Goal: Task Accomplishment & Management: Manage account settings

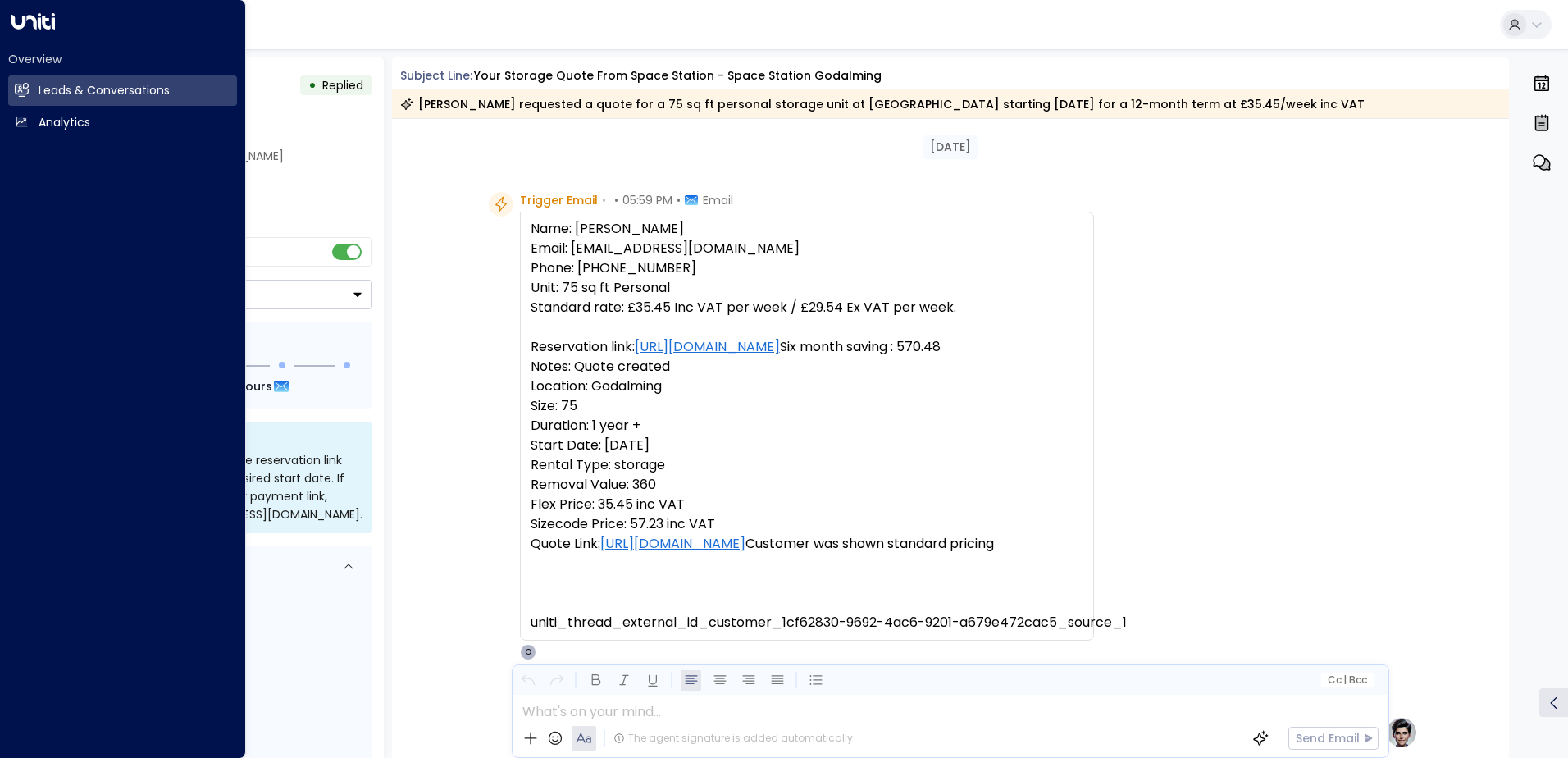
scroll to position [824, 0]
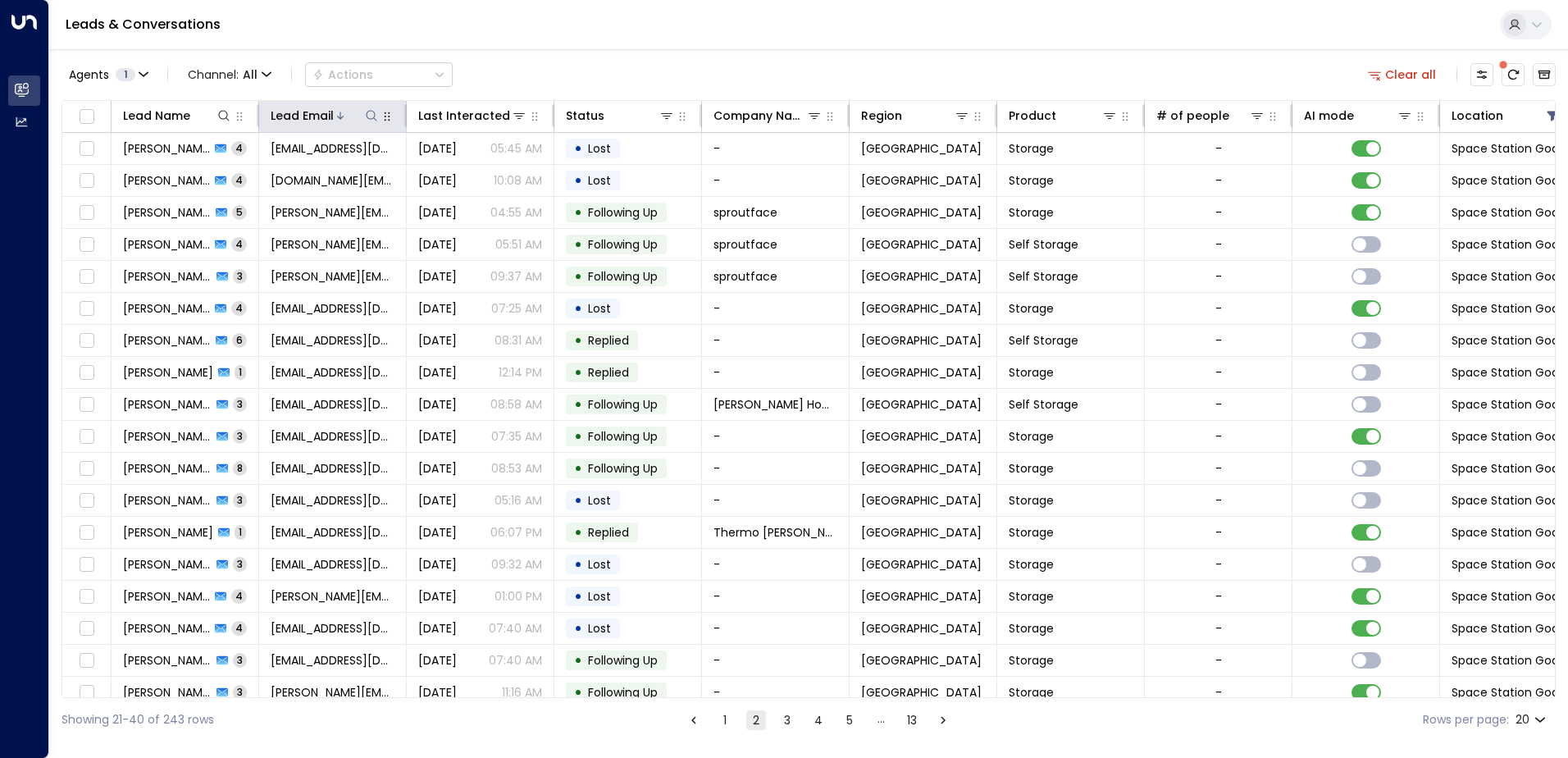
click at [372, 115] on icon at bounding box center [371, 115] width 13 height 13
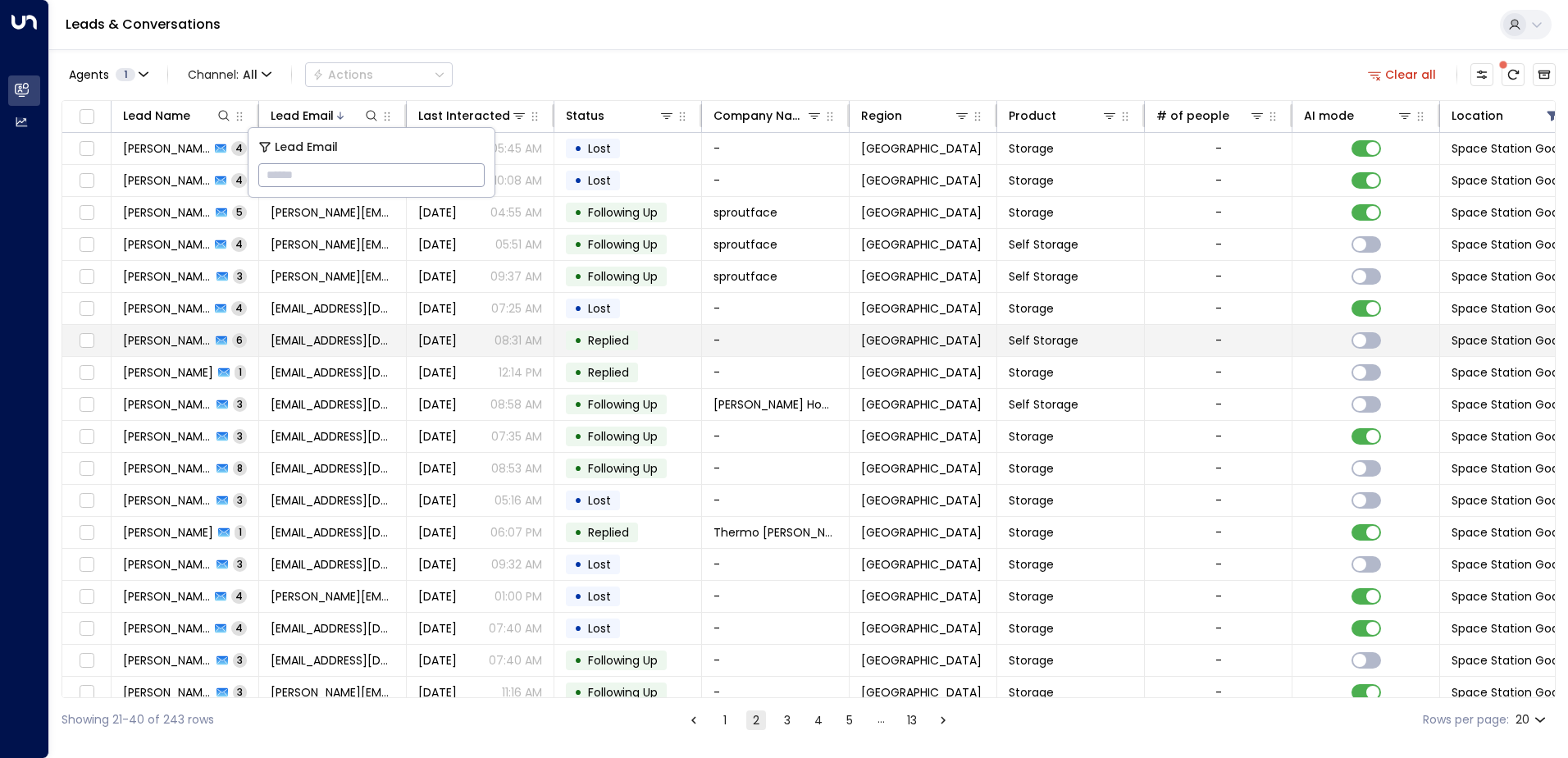
type input "**********"
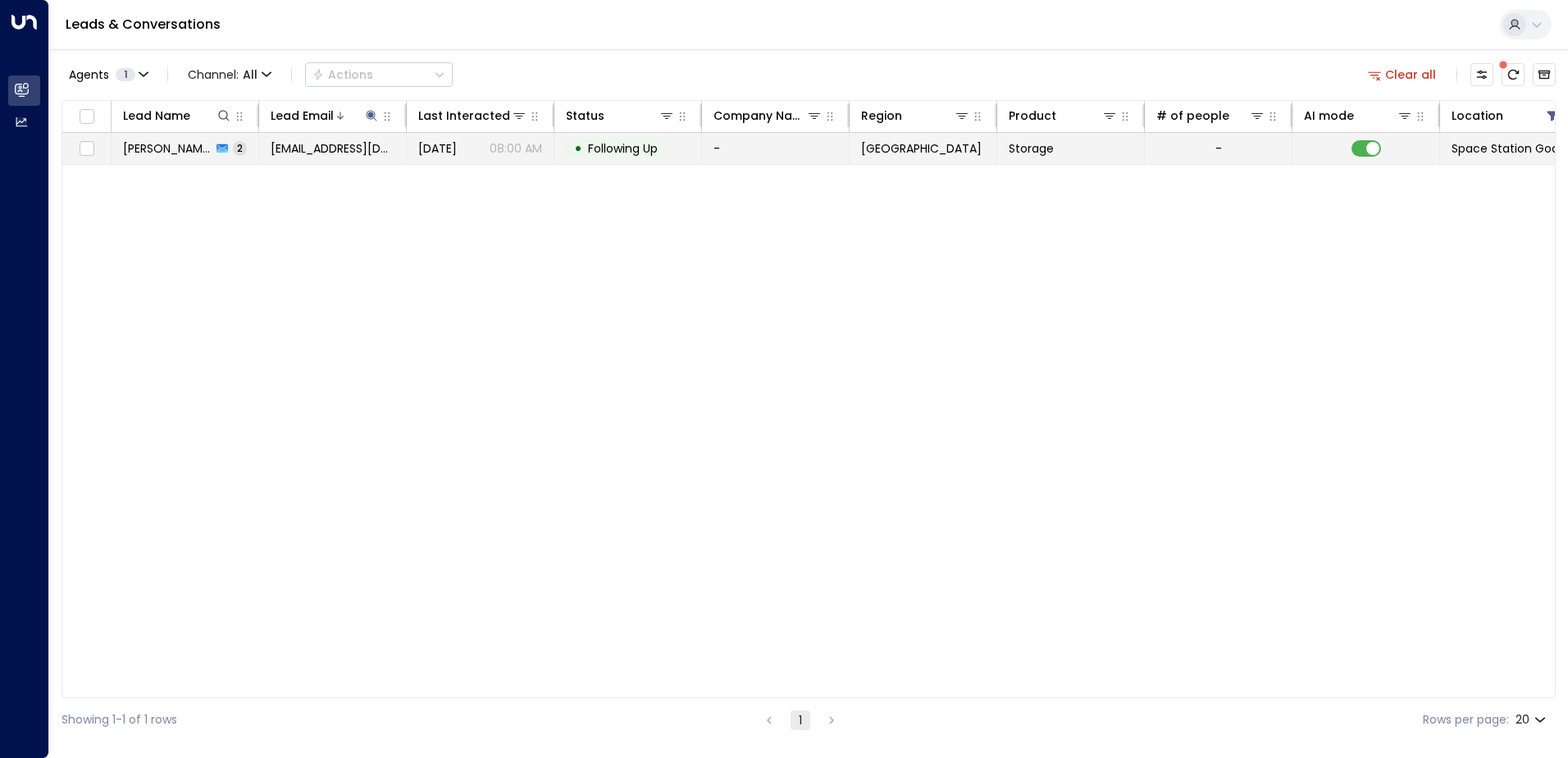
click at [610, 147] on span "Following Up" at bounding box center [622, 148] width 70 height 16
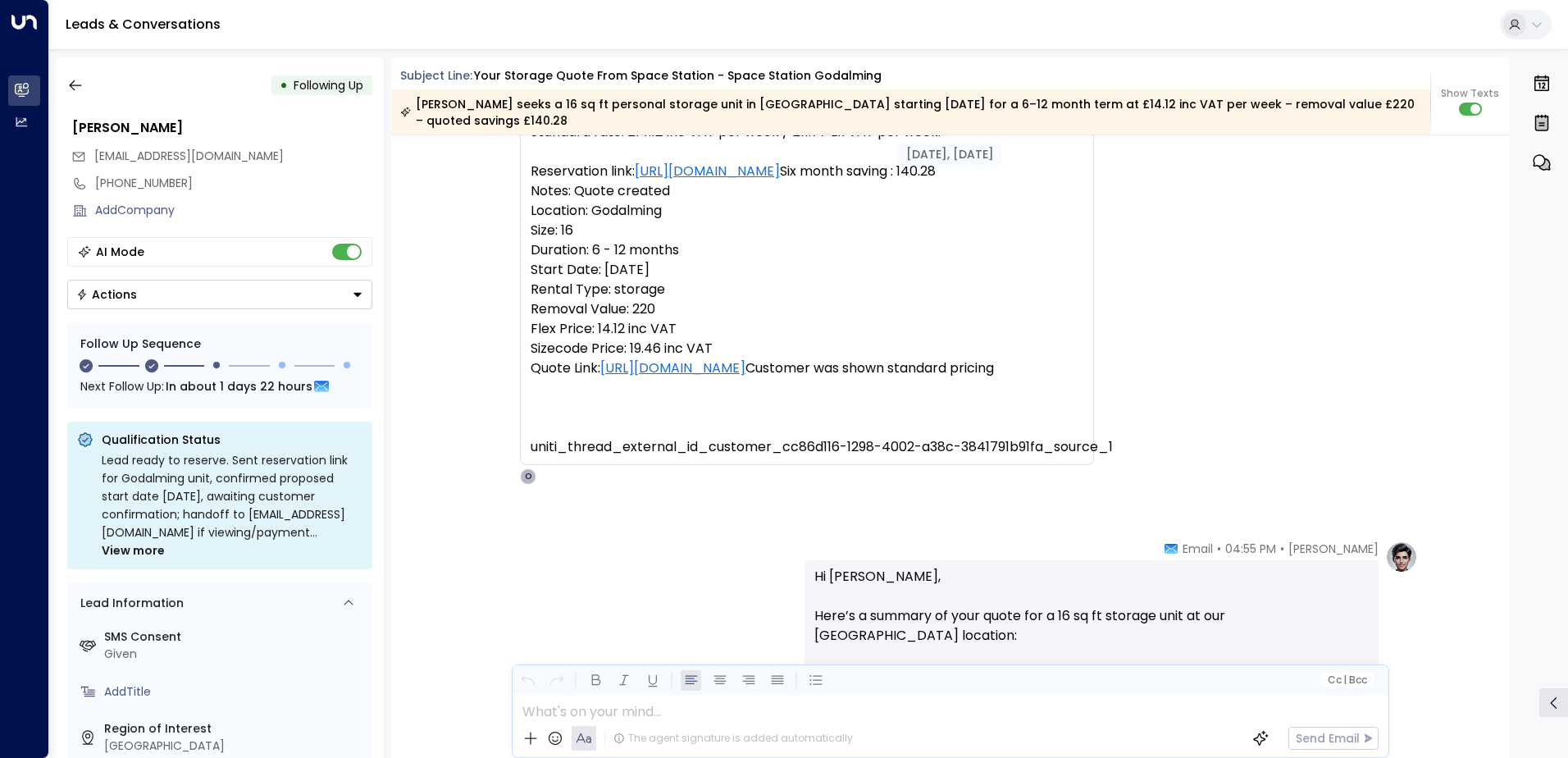
scroll to position [328, 0]
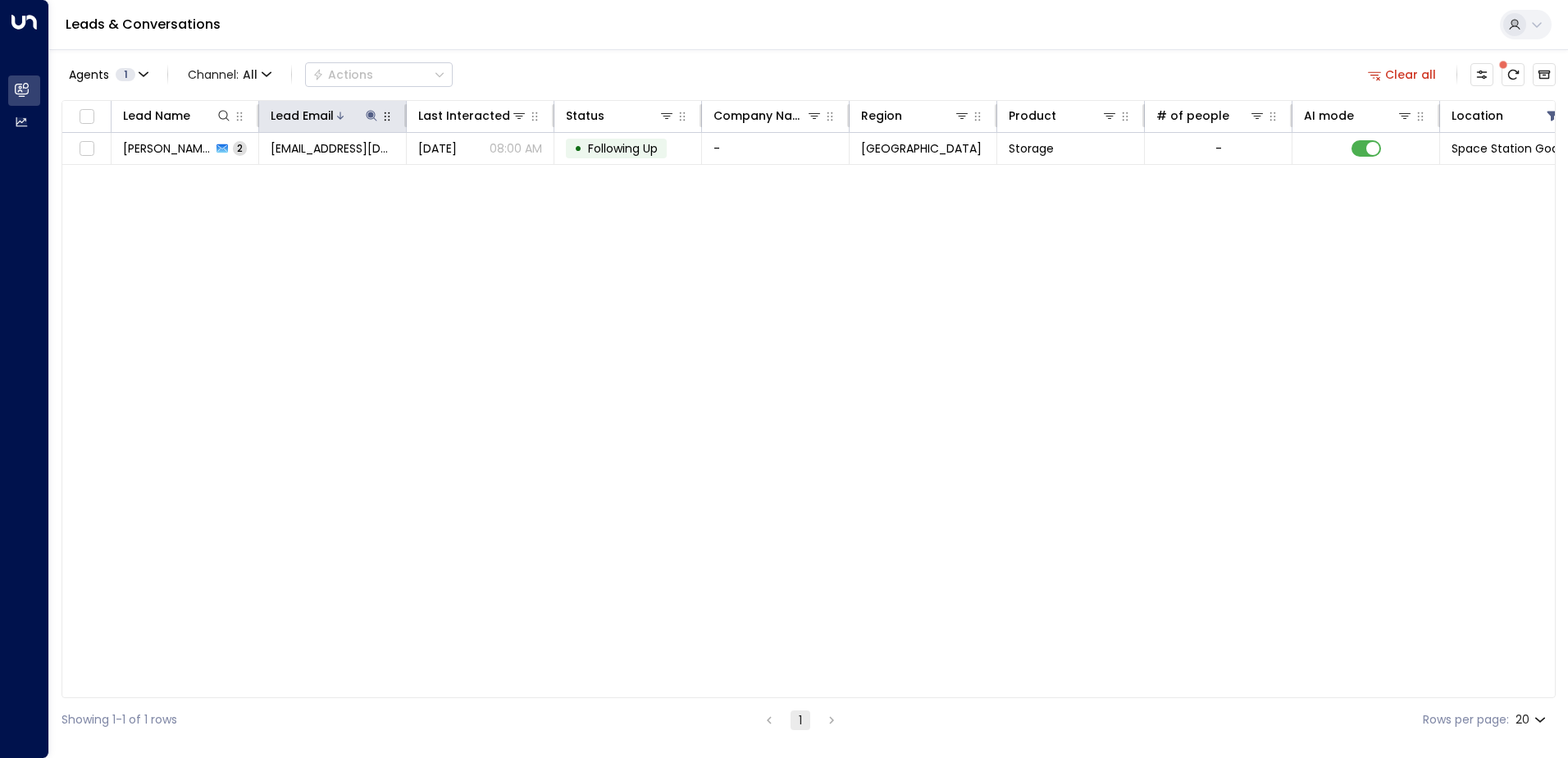
click at [370, 114] on icon at bounding box center [371, 115] width 11 height 11
click at [477, 177] on icon "button" at bounding box center [474, 175] width 11 height 11
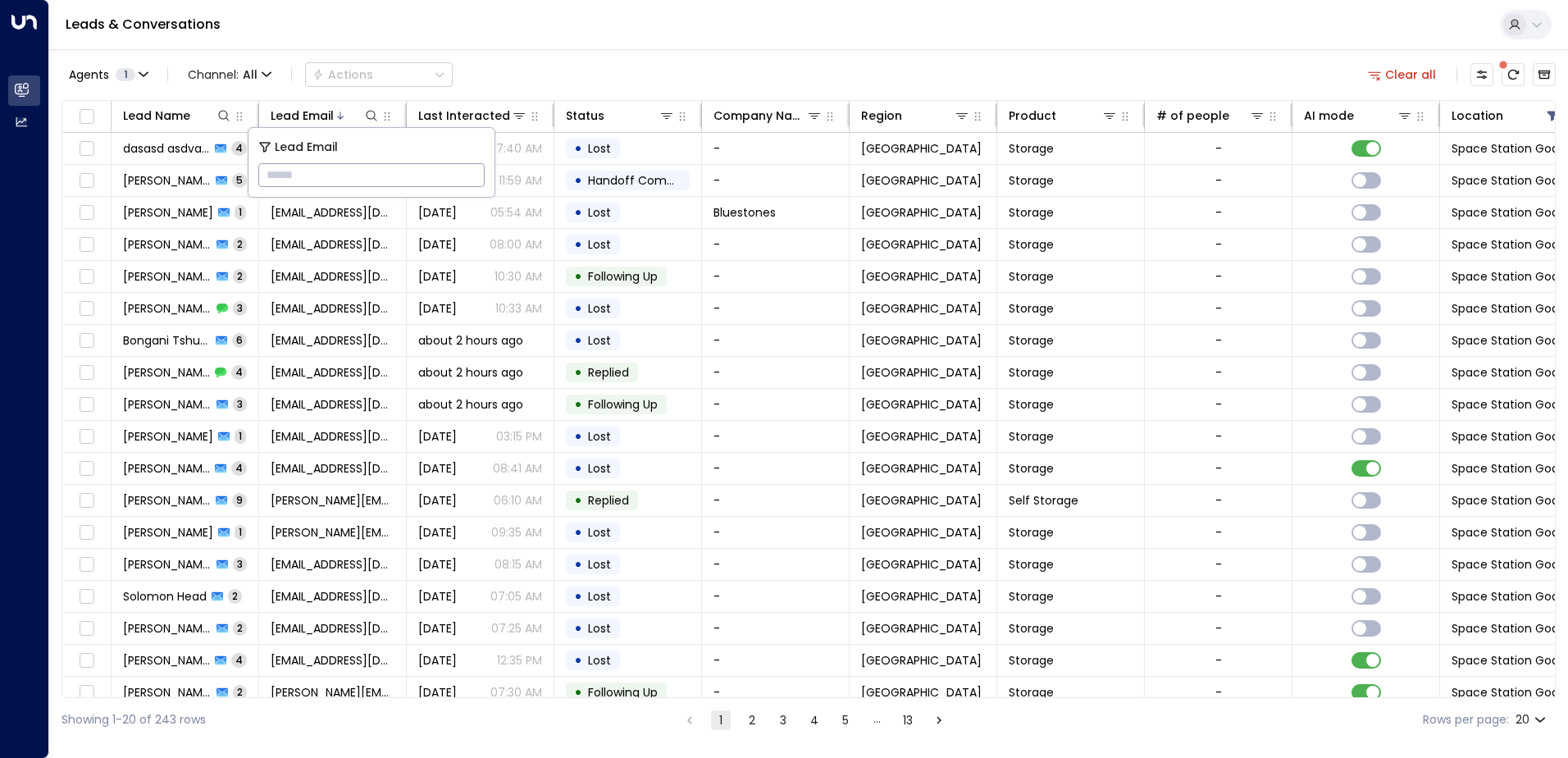
click at [600, 30] on div "Leads & Conversations" at bounding box center [808, 25] width 1519 height 50
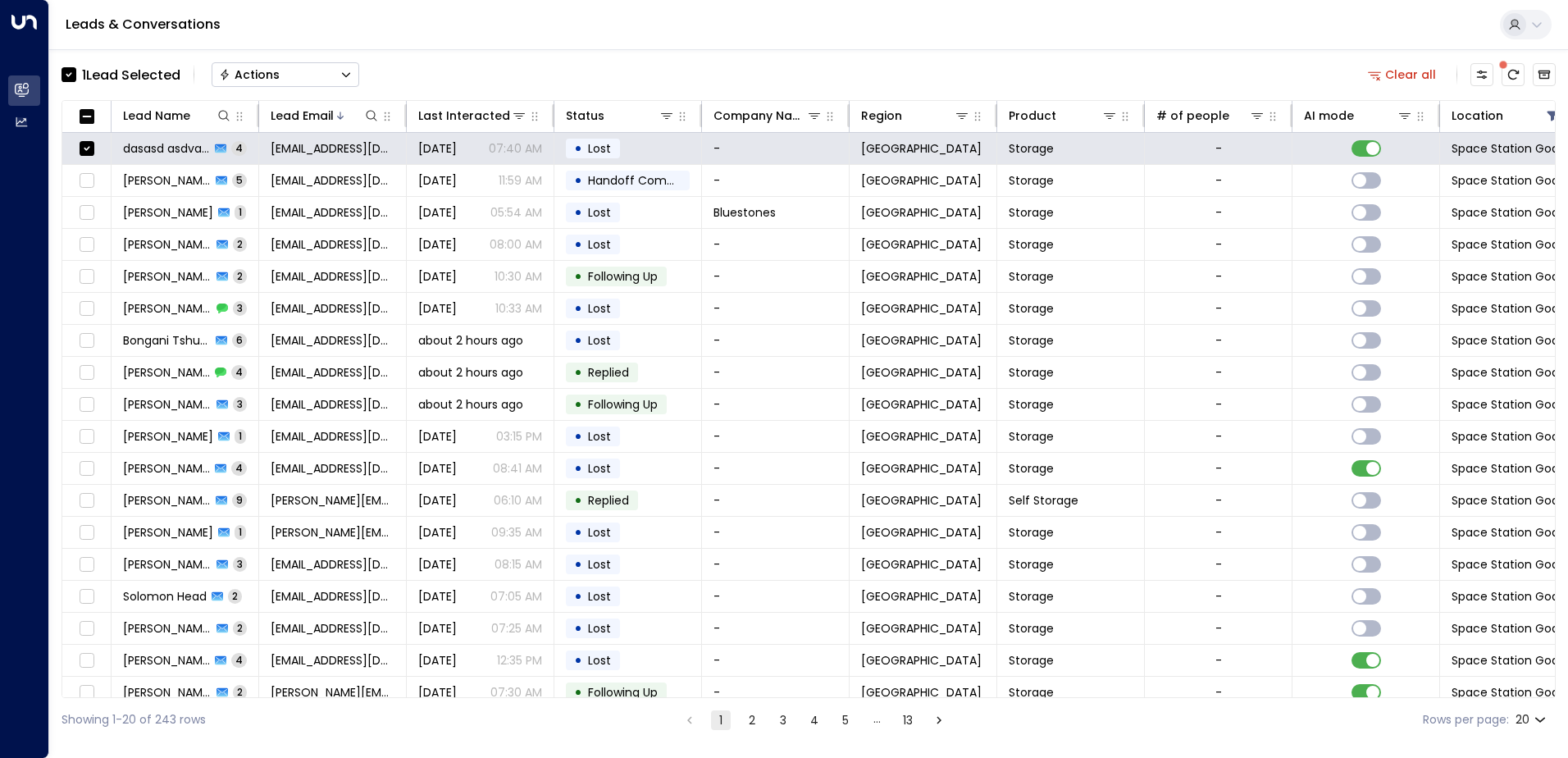
click at [352, 69] on icon "Button group with a nested menu" at bounding box center [346, 75] width 12 height 12
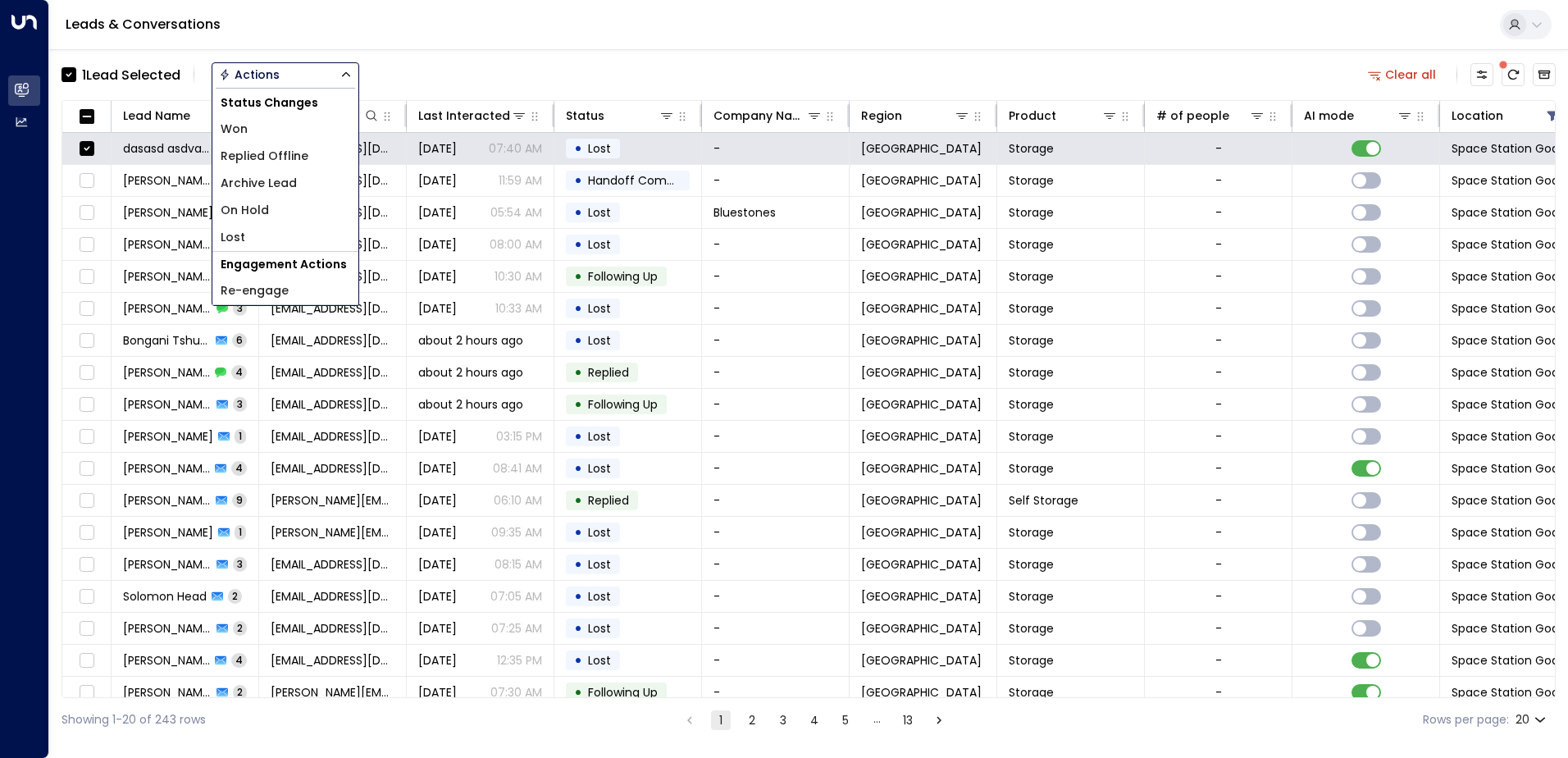
click at [349, 73] on icon "Button group with a nested menu" at bounding box center [346, 75] width 8 height 5
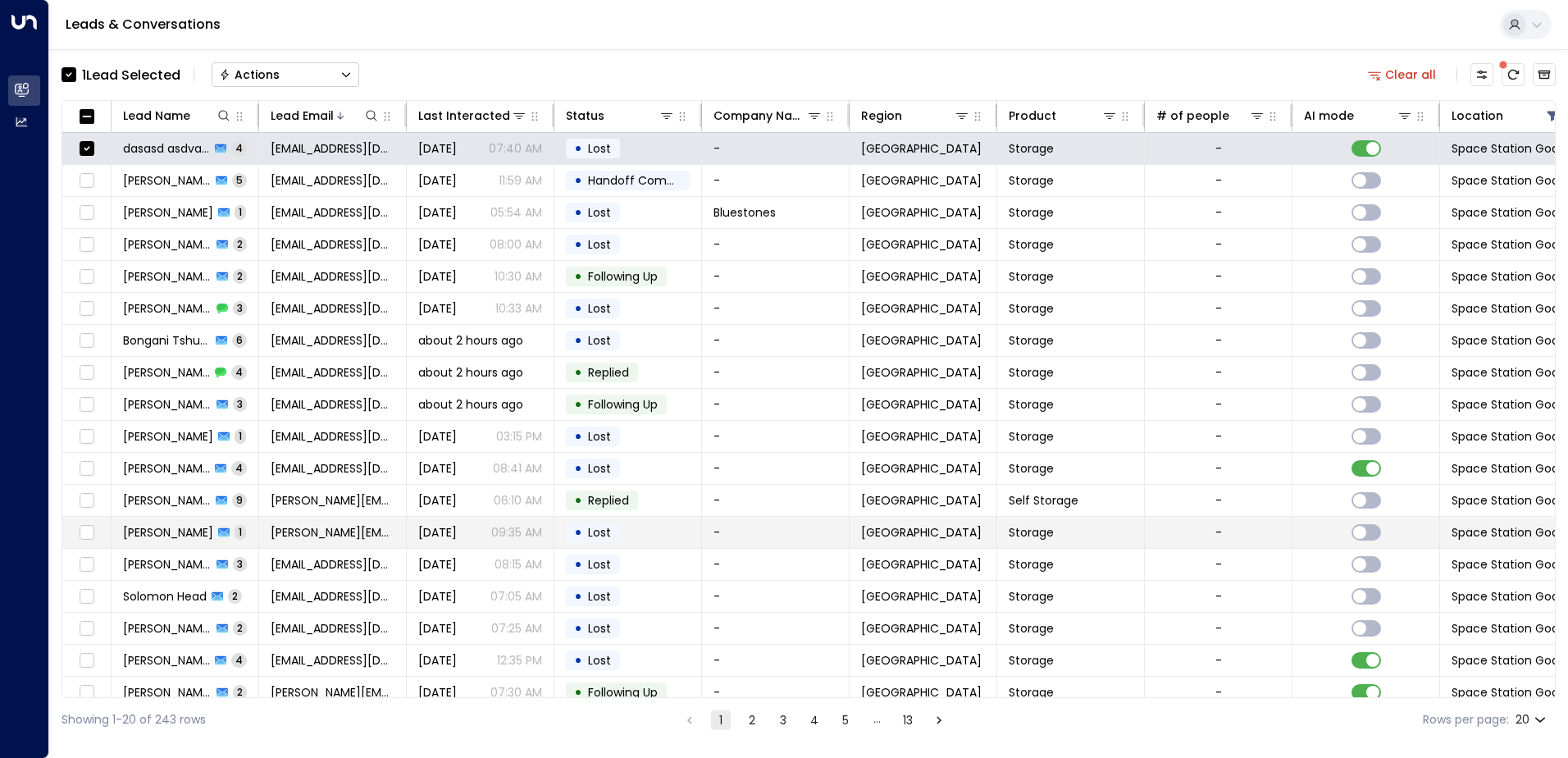
scroll to position [81, 0]
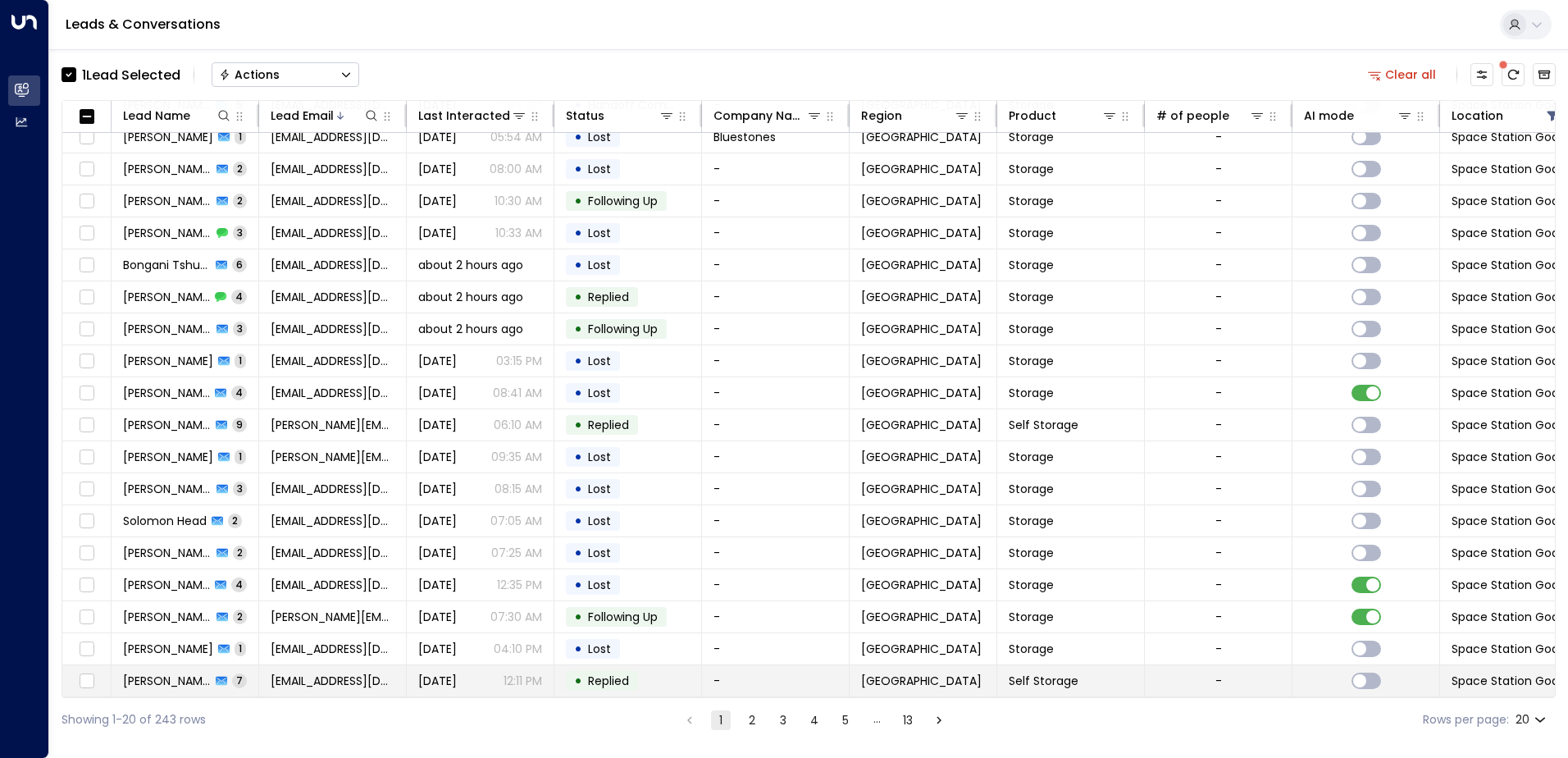
click at [605, 677] on span "Replied" at bounding box center [608, 680] width 41 height 16
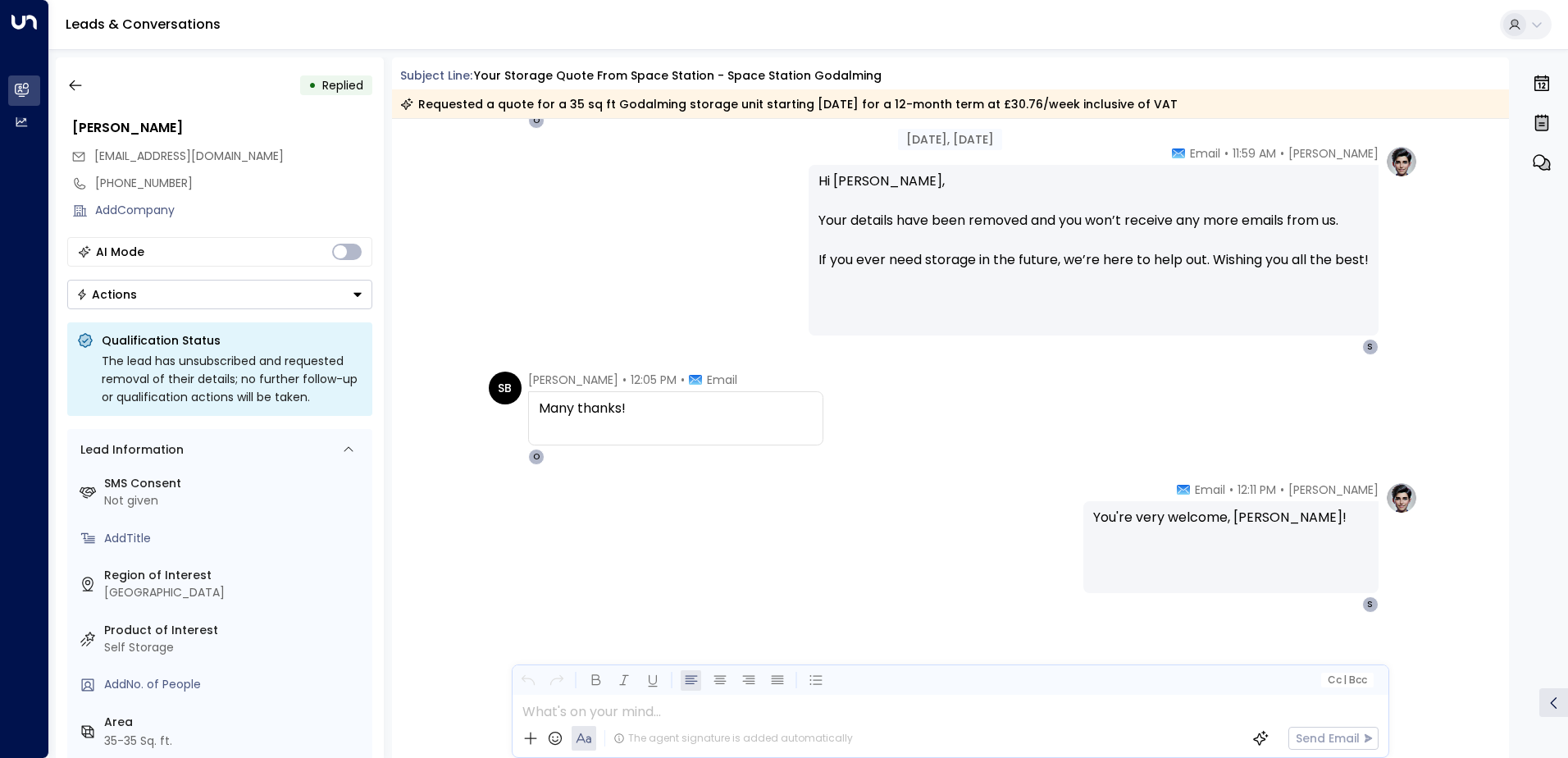
scroll to position [2000, 0]
